Goal: Book appointment/travel/reservation

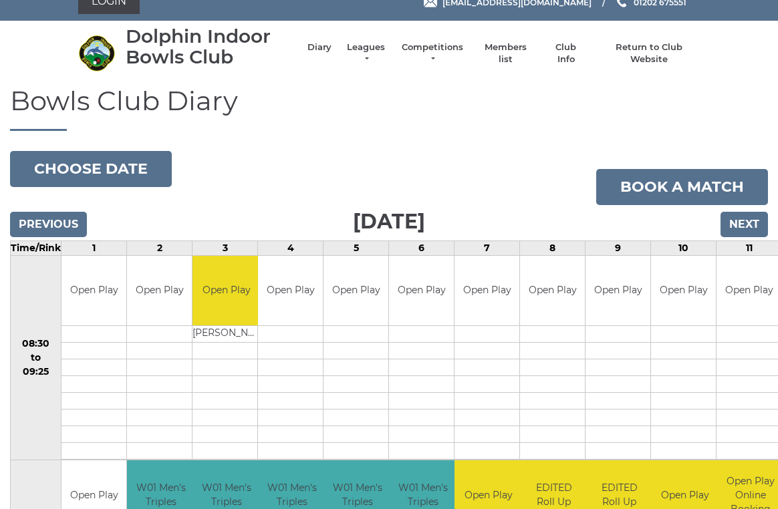
scroll to position [22, 0]
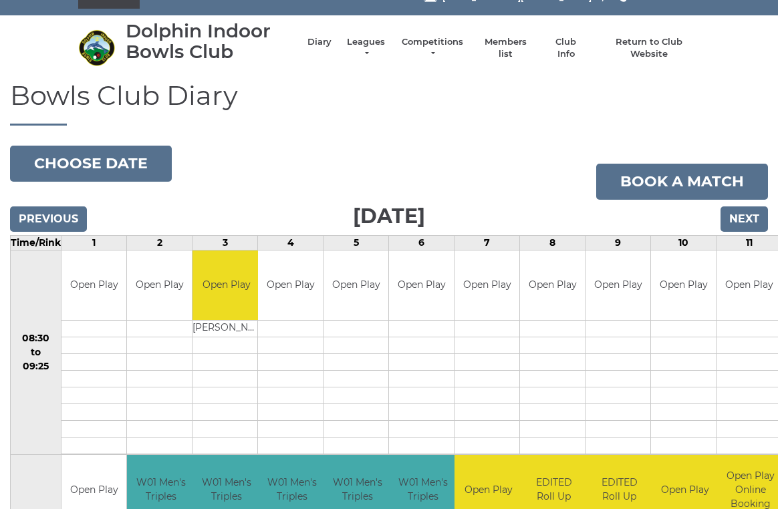
click at [742, 216] on input "Next" at bounding box center [743, 219] width 47 height 25
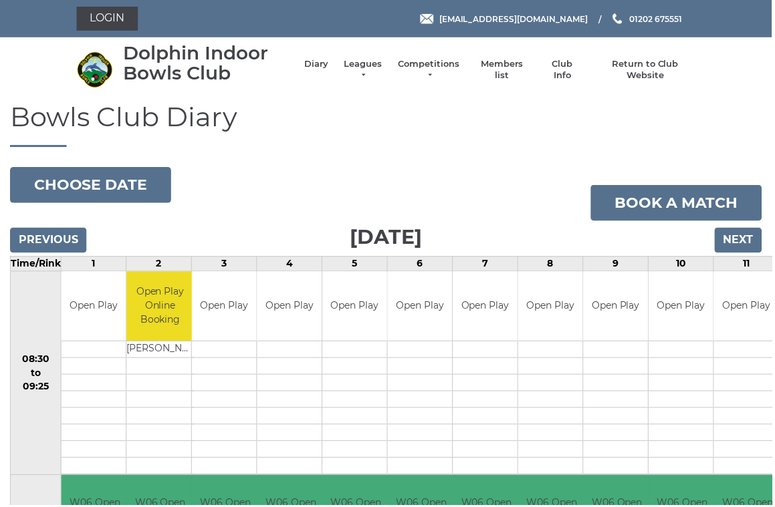
click at [743, 215] on link "Book a match" at bounding box center [679, 204] width 172 height 36
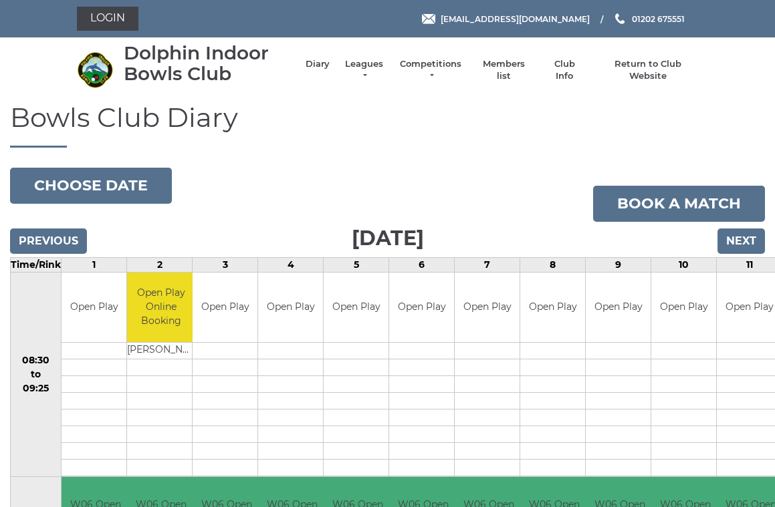
click at [746, 233] on input "Next" at bounding box center [740, 241] width 47 height 25
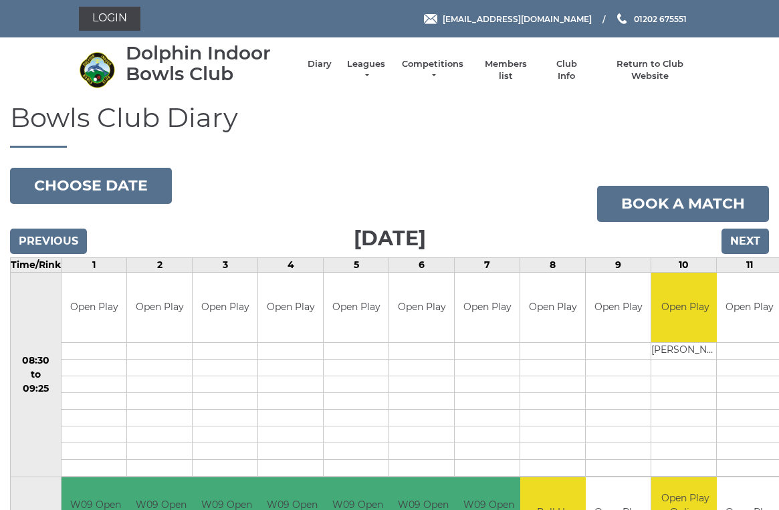
scroll to position [5, 0]
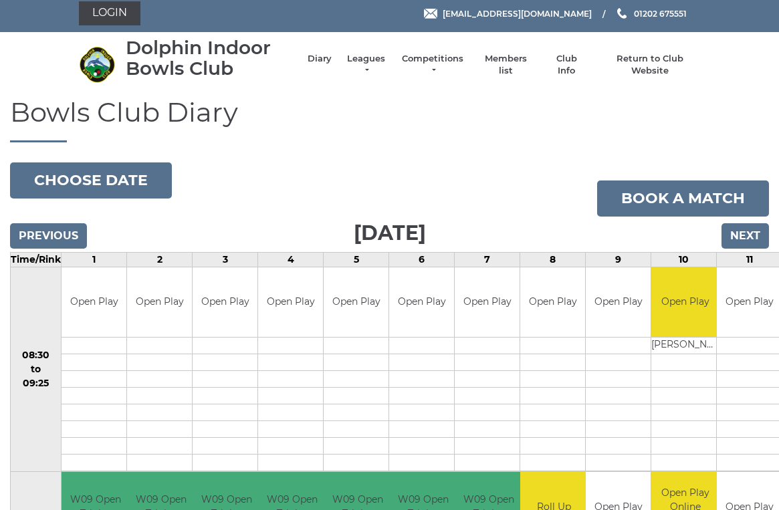
click at [751, 235] on input "Next" at bounding box center [744, 235] width 47 height 25
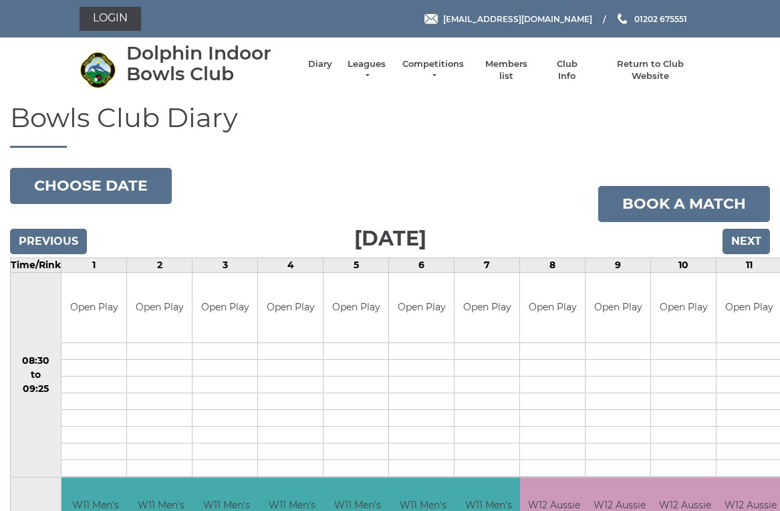
scroll to position [5, 0]
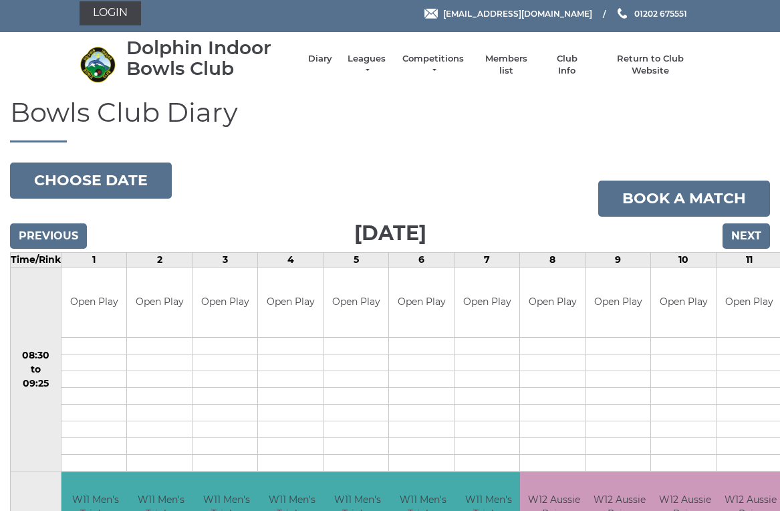
click at [60, 229] on input "Previous" at bounding box center [48, 235] width 77 height 25
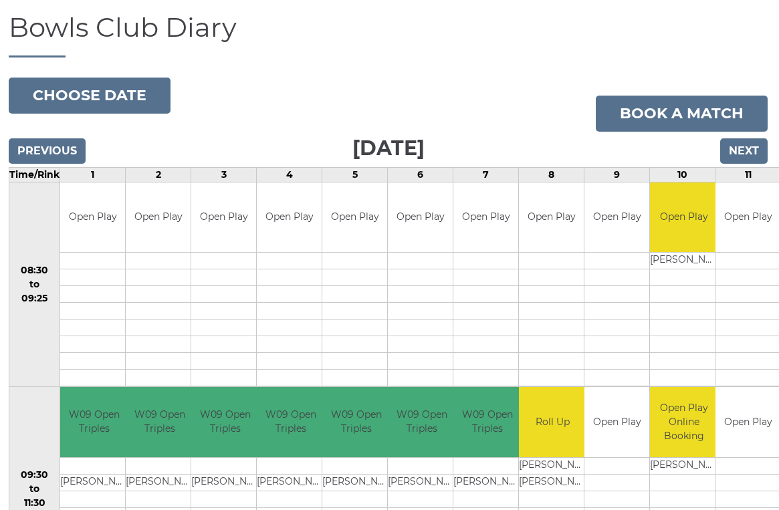
scroll to position [0, 1]
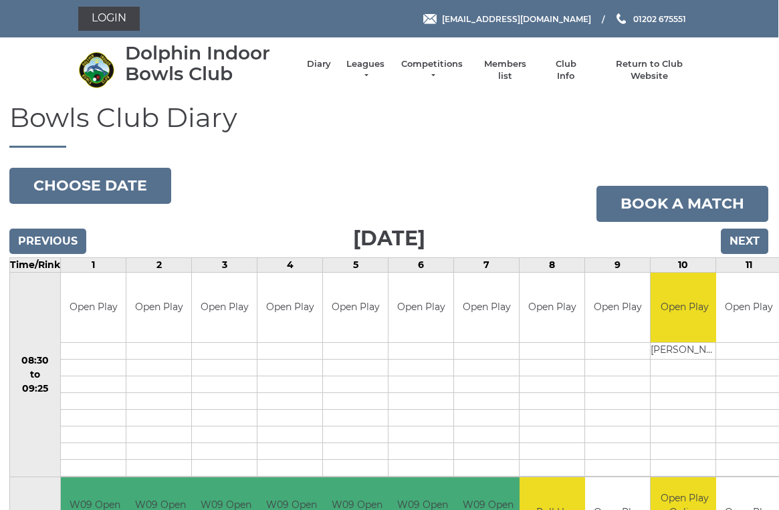
click at [749, 239] on input "Next" at bounding box center [743, 241] width 47 height 25
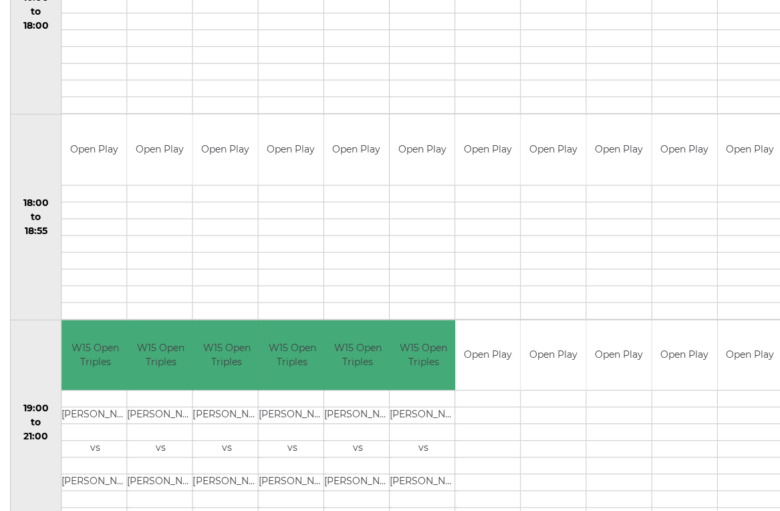
scroll to position [1184, 0]
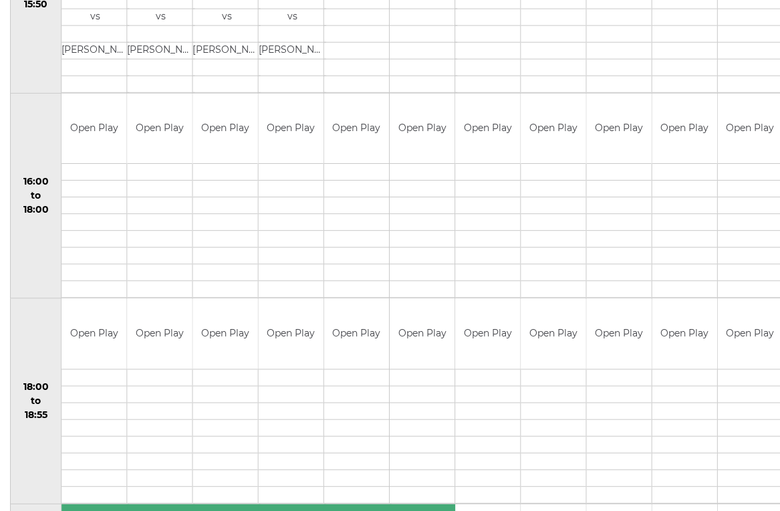
click at [644, 483] on td at bounding box center [617, 476] width 65 height 17
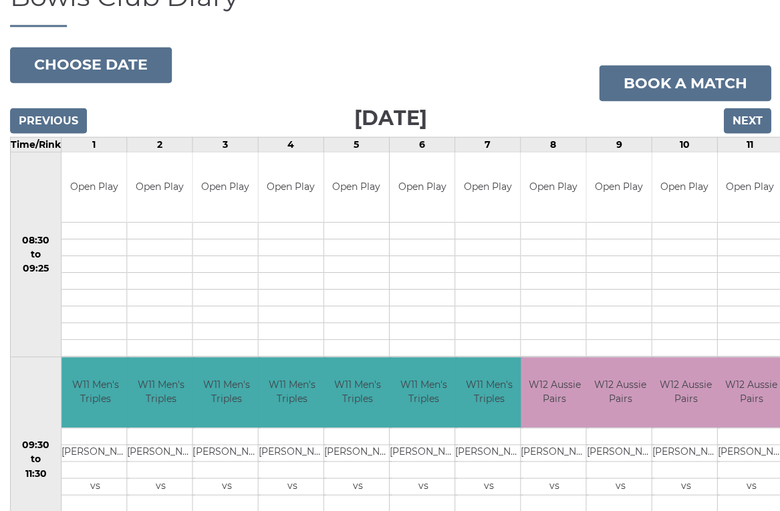
scroll to position [114, 0]
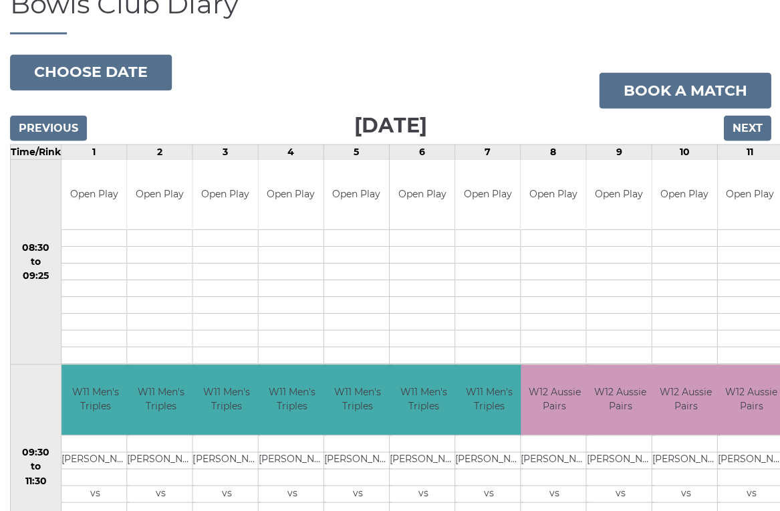
click at [749, 122] on input "Next" at bounding box center [745, 127] width 47 height 25
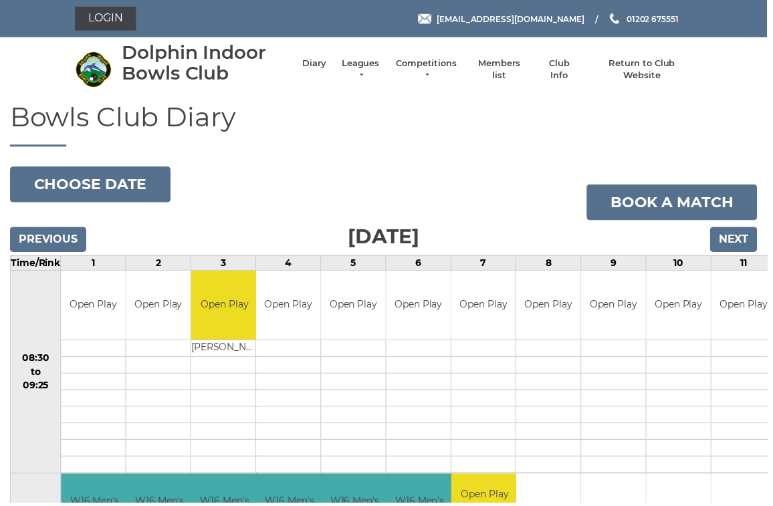
click at [751, 237] on input "Next" at bounding box center [738, 241] width 47 height 25
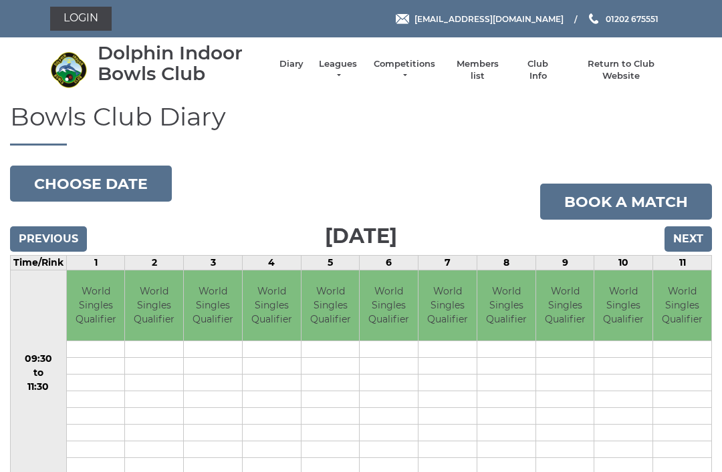
click at [698, 229] on input "Next" at bounding box center [687, 239] width 47 height 25
click at [698, 235] on input "Next" at bounding box center [687, 239] width 47 height 25
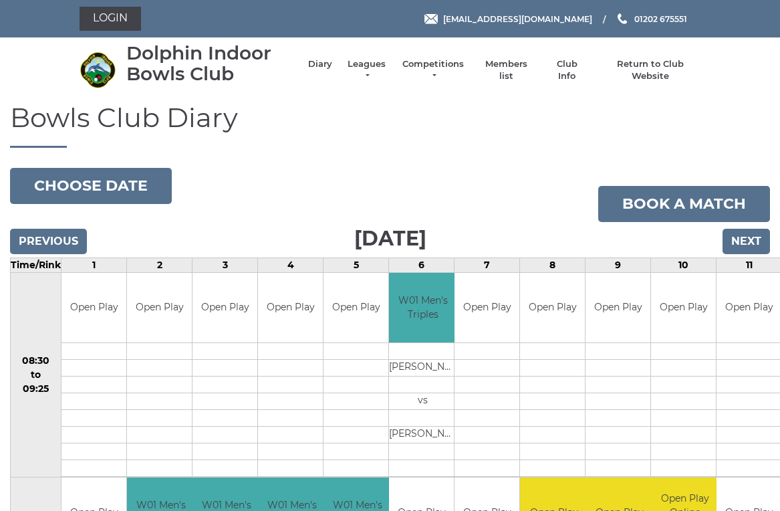
click at [753, 231] on input "Next" at bounding box center [745, 241] width 47 height 25
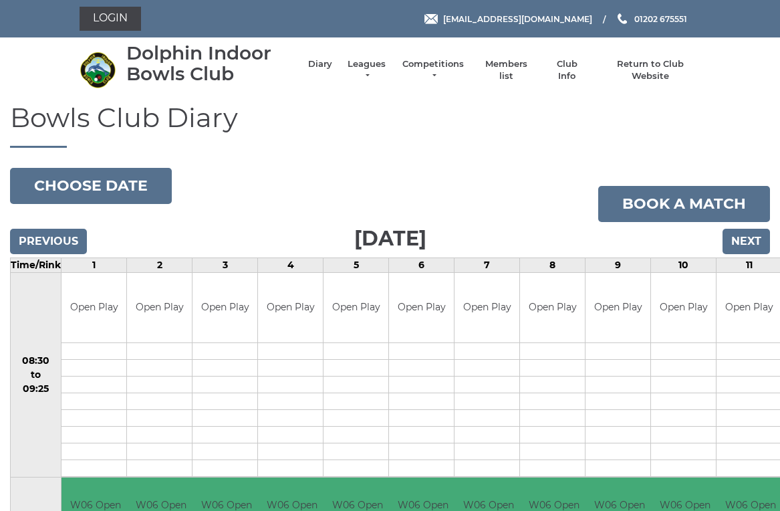
click at [751, 239] on input "Next" at bounding box center [745, 241] width 47 height 25
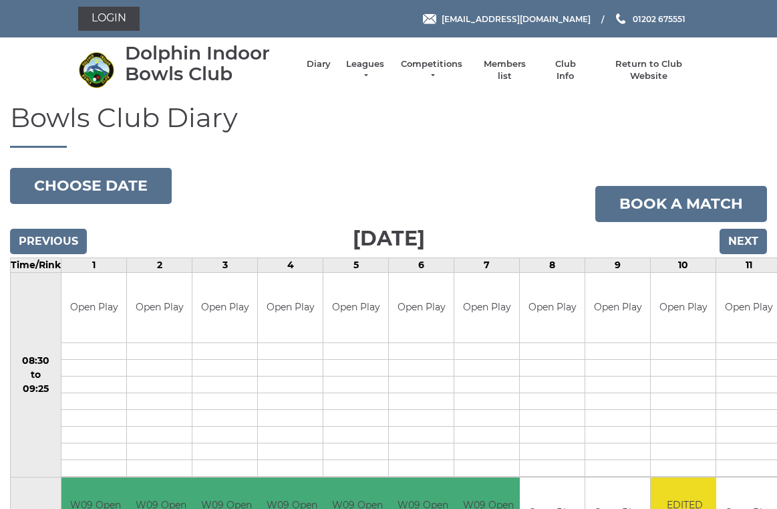
scroll to position [5, 0]
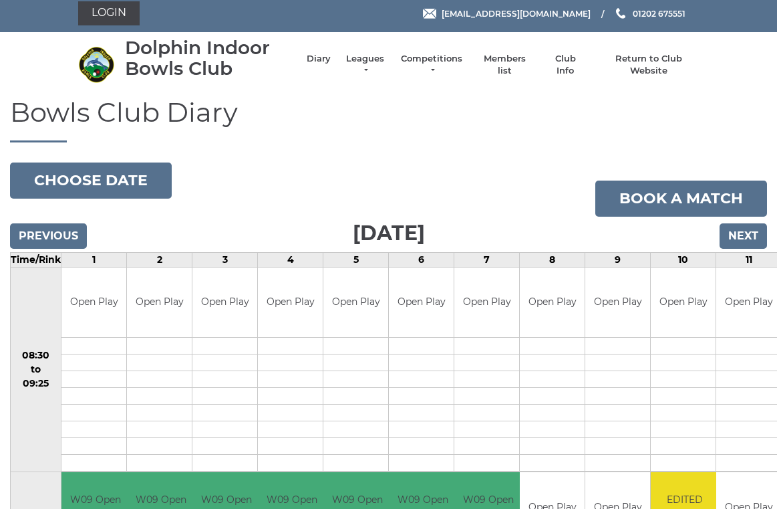
click at [48, 236] on input "Previous" at bounding box center [48, 235] width 77 height 25
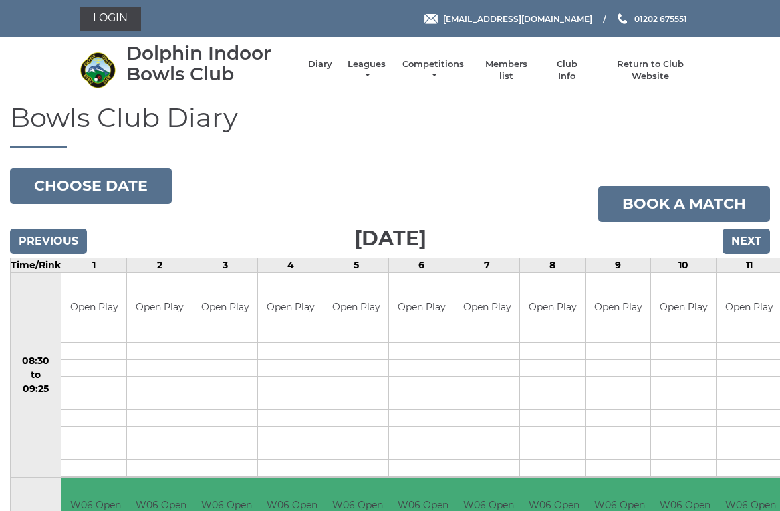
click at [757, 235] on input "Next" at bounding box center [745, 241] width 47 height 25
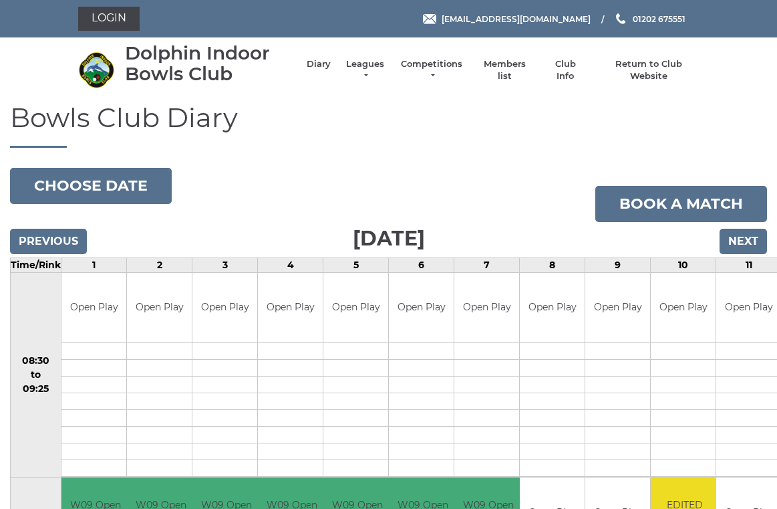
scroll to position [5, 0]
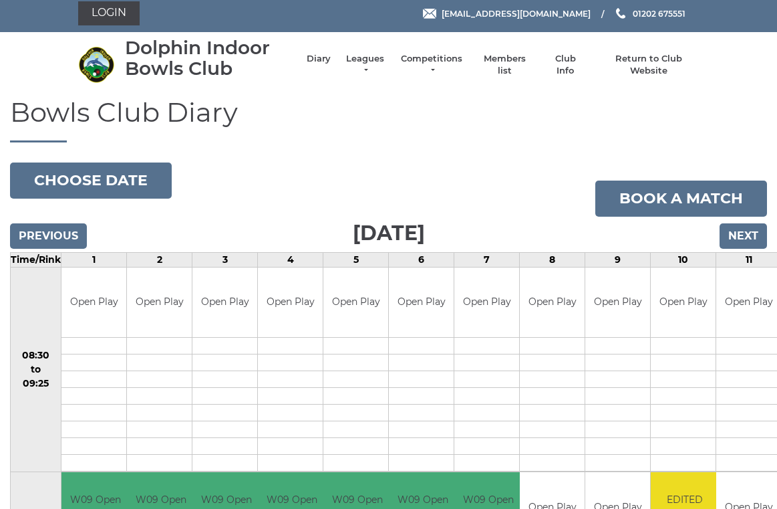
click at [756, 232] on input "Next" at bounding box center [743, 235] width 47 height 25
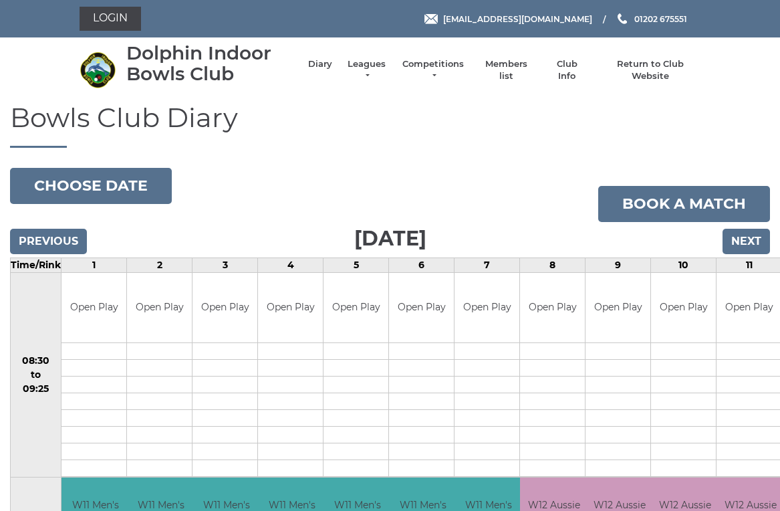
scroll to position [5, 0]
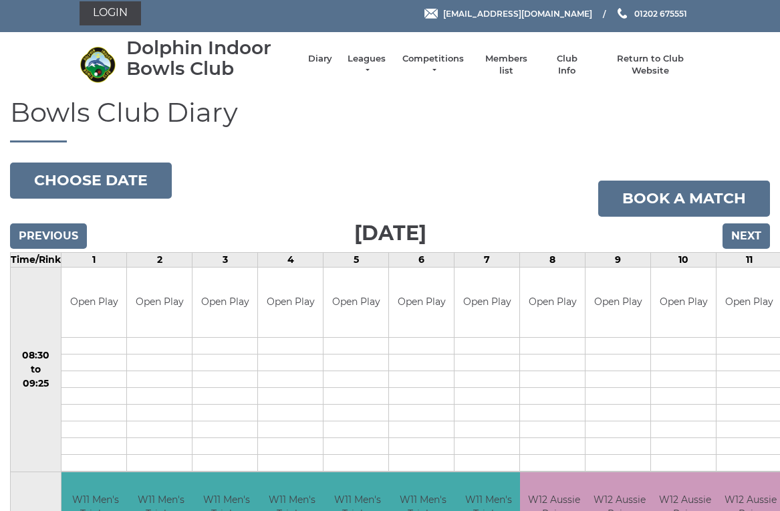
click at [759, 231] on input "Next" at bounding box center [745, 235] width 47 height 25
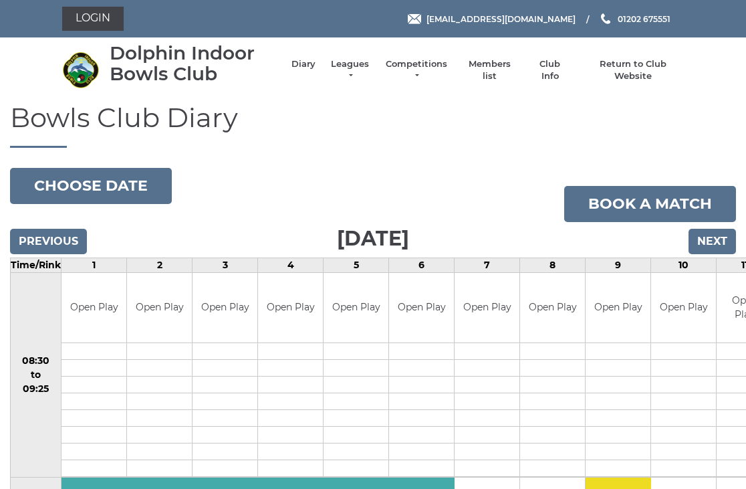
click at [724, 235] on input "Next" at bounding box center [711, 241] width 47 height 25
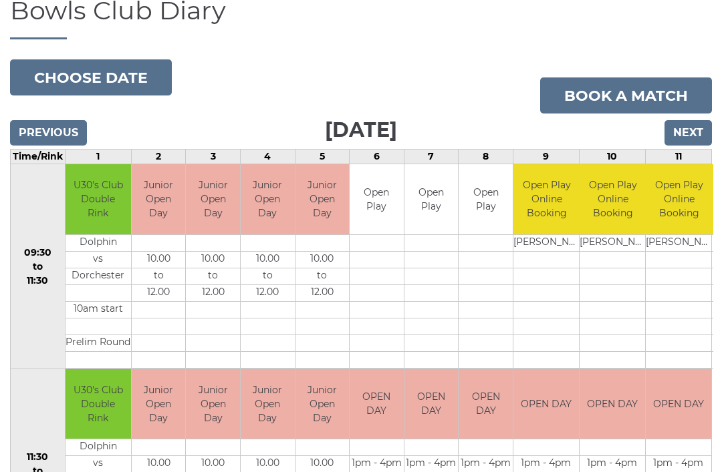
scroll to position [106, 0]
click at [703, 126] on input "Next" at bounding box center [687, 133] width 47 height 25
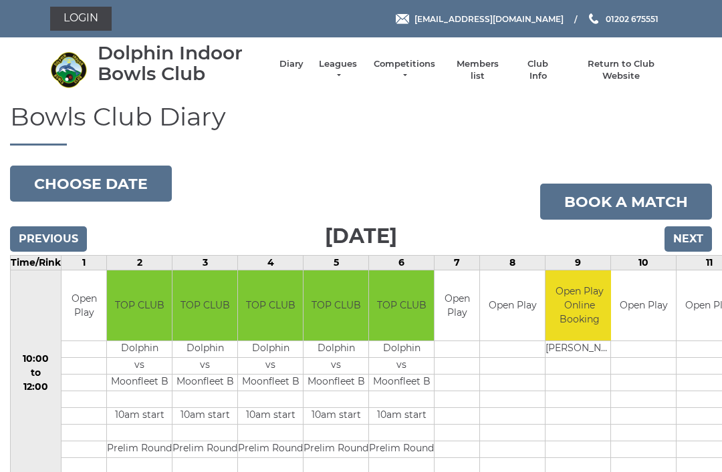
click at [699, 239] on input "Next" at bounding box center [687, 239] width 47 height 25
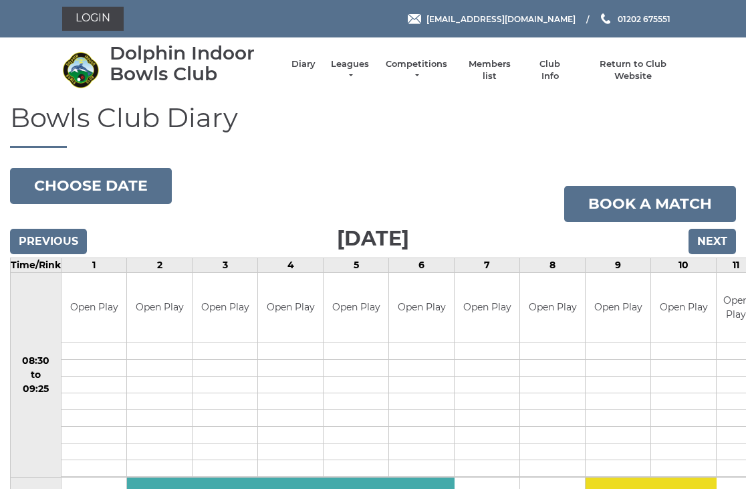
click at [69, 233] on input "Previous" at bounding box center [48, 241] width 77 height 25
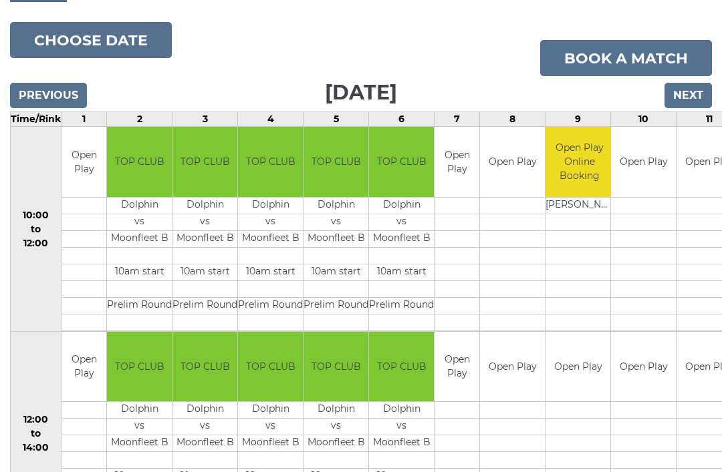
scroll to position [142, 0]
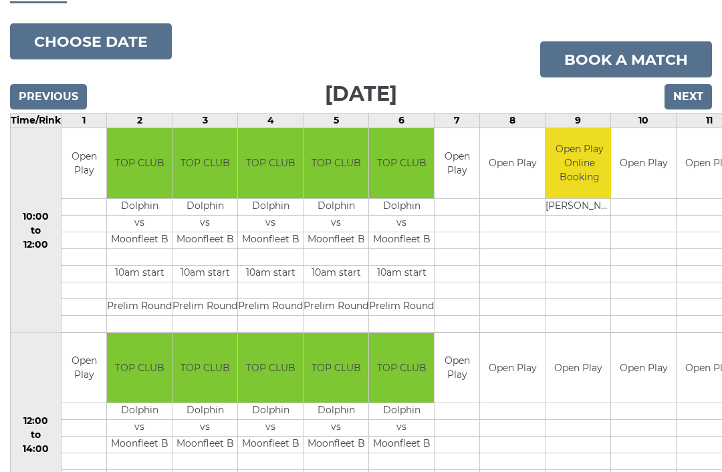
click at [697, 92] on input "Next" at bounding box center [687, 96] width 47 height 25
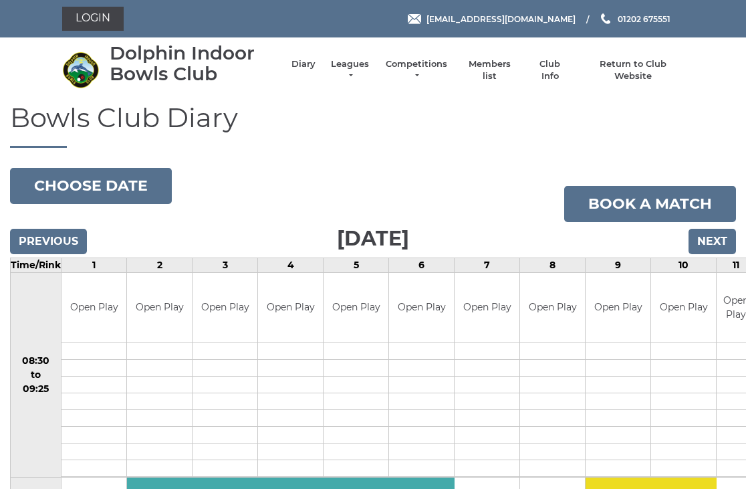
click at [718, 245] on input "Next" at bounding box center [711, 241] width 47 height 25
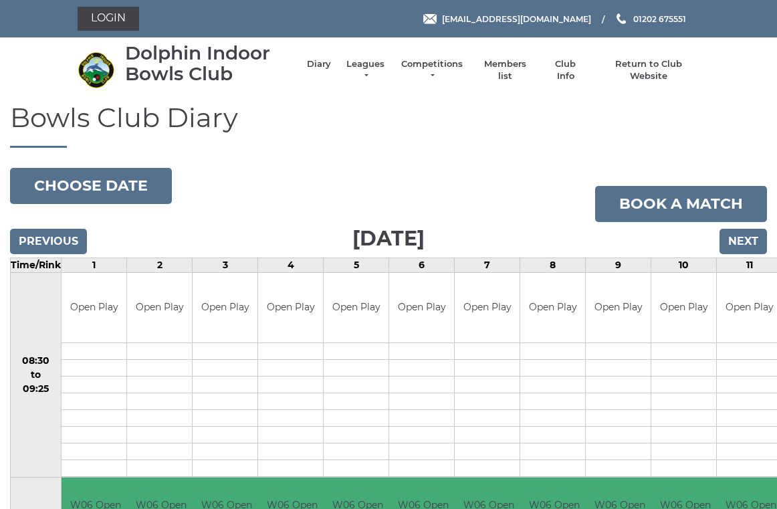
click at [43, 231] on input "Previous" at bounding box center [48, 241] width 77 height 25
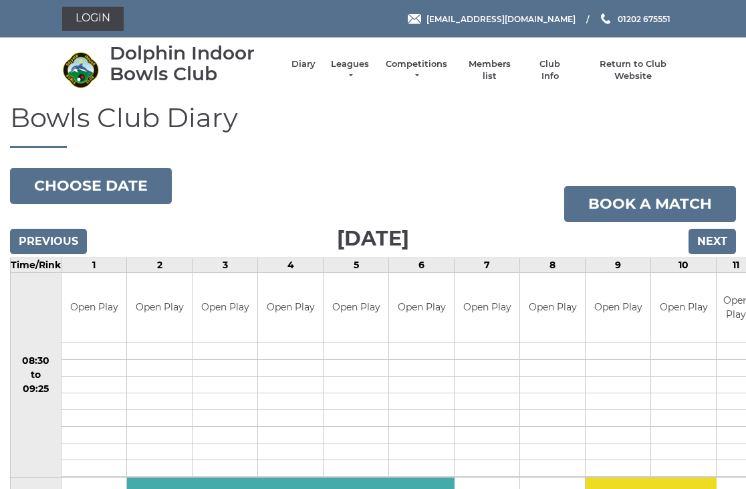
click at [39, 231] on input "Previous" at bounding box center [48, 241] width 77 height 25
